Goal: Task Accomplishment & Management: Complete application form

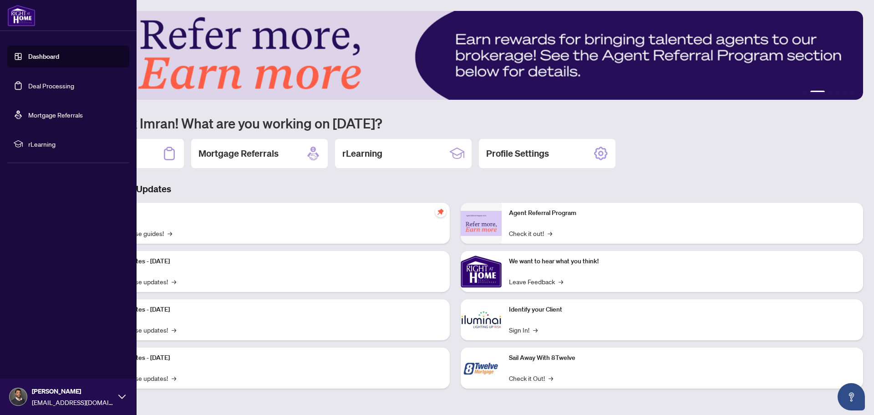
click at [29, 90] on link "Deal Processing" at bounding box center [51, 86] width 46 height 8
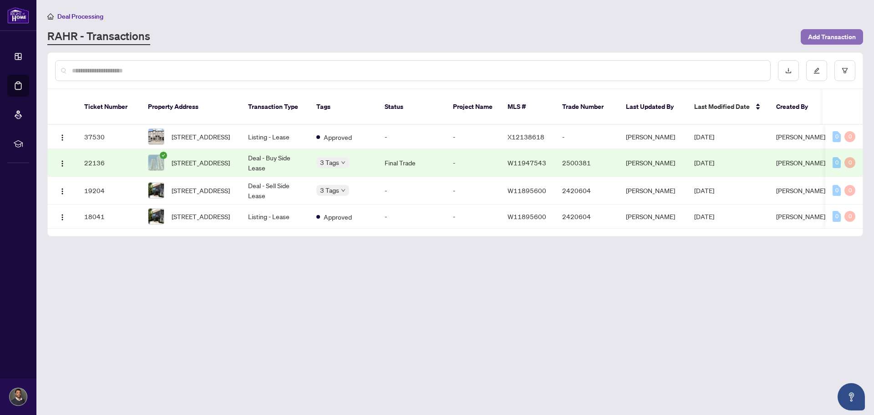
click at [810, 35] on span "Add Transaction" at bounding box center [832, 37] width 48 height 15
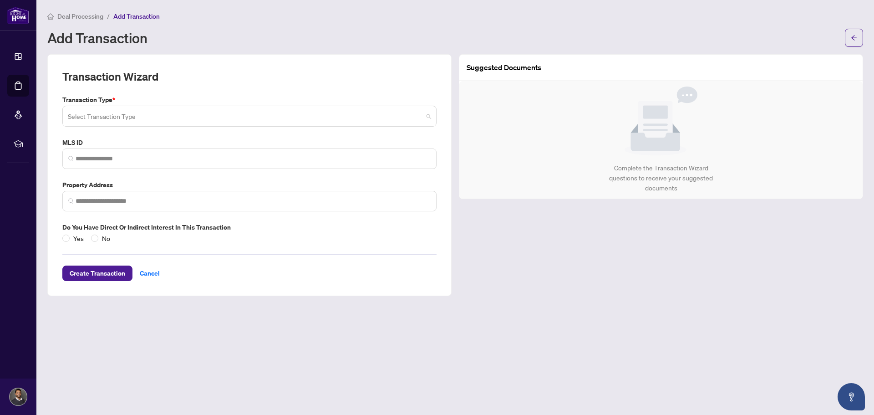
click at [259, 119] on input "search" at bounding box center [245, 117] width 355 height 20
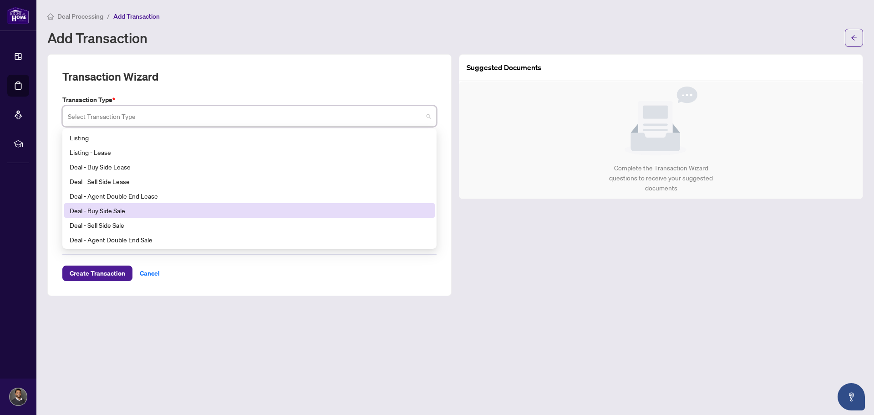
drag, startPoint x: 213, startPoint y: 164, endPoint x: 213, endPoint y: 207, distance: 42.8
click at [213, 207] on div "Listing Listing - Lease Deal - Buy Side Lease Deal - Sell Side Lease Deal - Age…" at bounding box center [249, 203] width 371 height 146
click at [226, 206] on div "Deal - Buy Side Sale" at bounding box center [250, 210] width 360 height 10
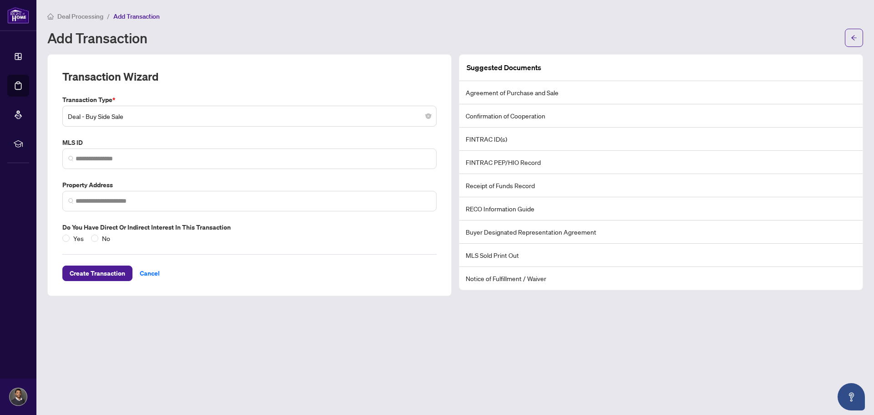
drag, startPoint x: 138, startPoint y: 333, endPoint x: 161, endPoint y: 333, distance: 22.8
click at [161, 333] on main "Deal Processing / Add Transaction Add Transaction Transaction Wizard Transactio…" at bounding box center [455, 207] width 838 height 415
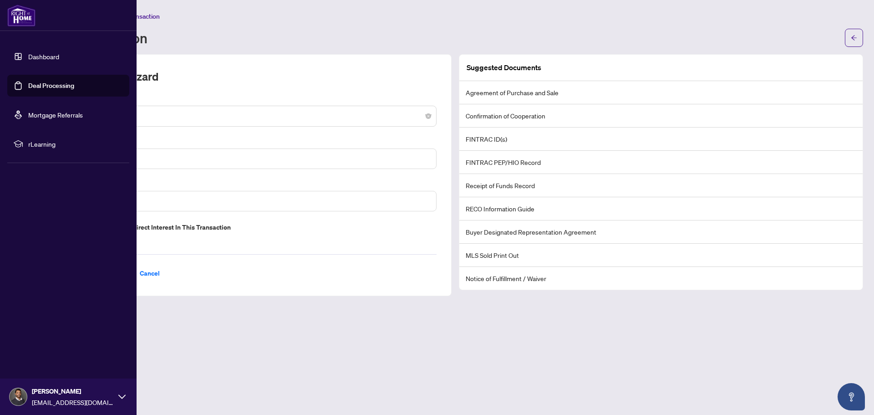
click at [37, 119] on link "Mortgage Referrals" at bounding box center [55, 115] width 55 height 8
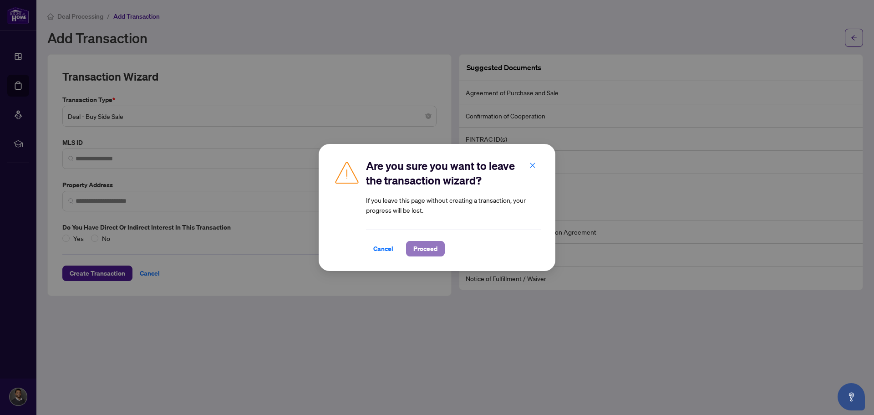
click at [429, 250] on span "Proceed" at bounding box center [425, 248] width 24 height 15
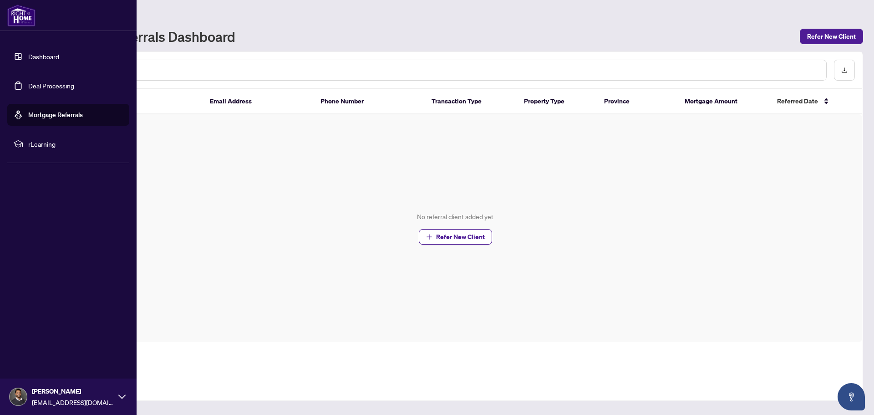
click at [26, 148] on li "rLearning" at bounding box center [68, 144] width 122 height 22
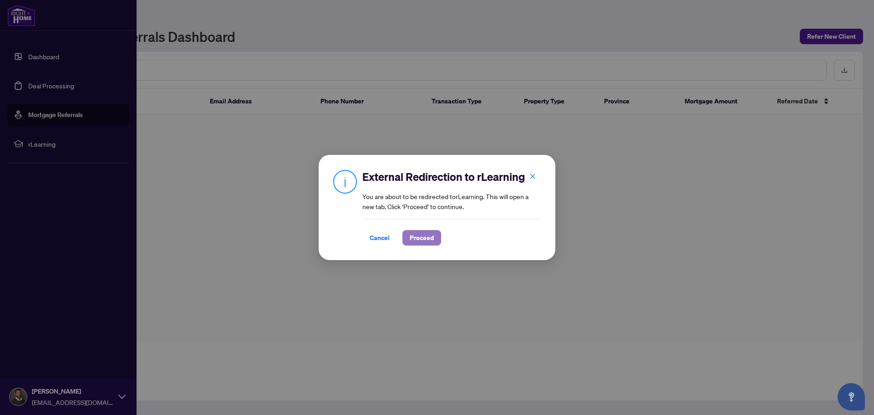
click at [436, 233] on button "Proceed" at bounding box center [422, 237] width 39 height 15
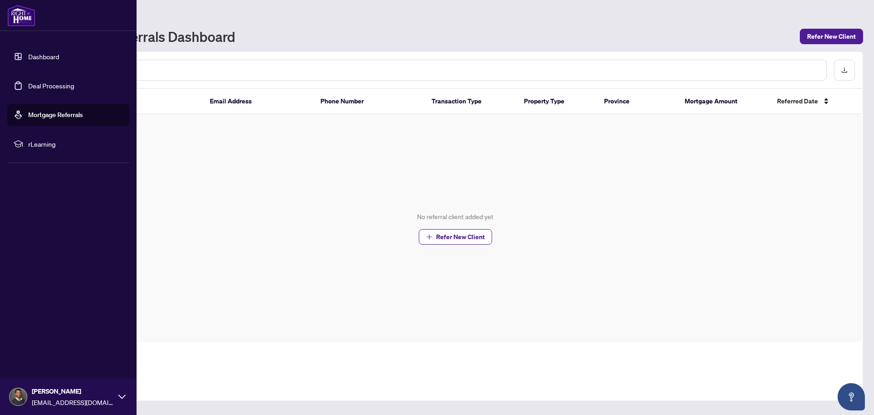
click at [31, 394] on div "[PERSON_NAME] [EMAIL_ADDRESS][DOMAIN_NAME]" at bounding box center [68, 396] width 137 height 36
click at [35, 342] on span "Logout" at bounding box center [36, 342] width 20 height 15
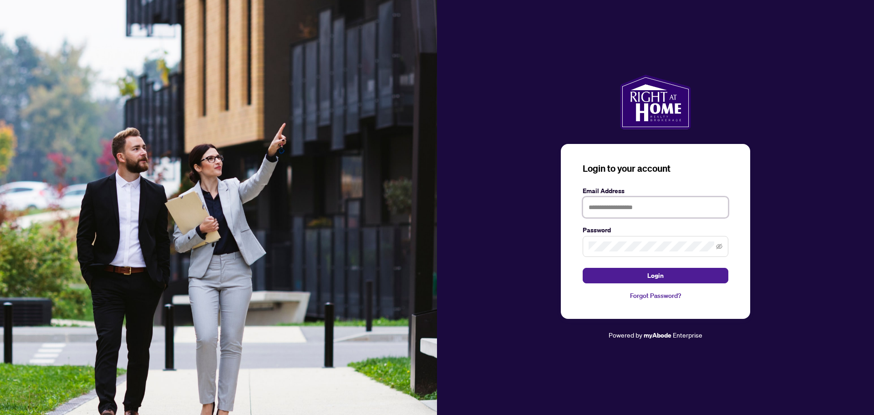
type input "**********"
click at [597, 204] on input "**********" at bounding box center [656, 207] width 146 height 21
click at [600, 281] on button "Login" at bounding box center [656, 275] width 146 height 15
